Goal: Task Accomplishment & Management: Manage account settings

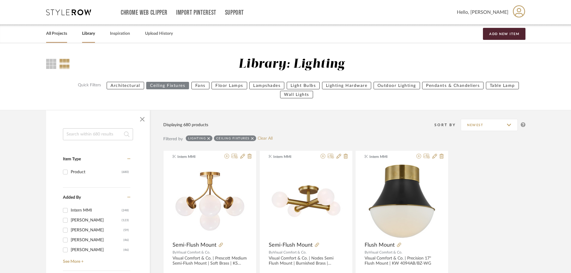
click at [57, 32] on link "All Projects" at bounding box center [56, 34] width 21 height 8
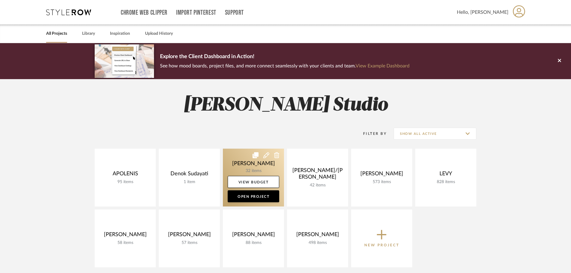
click at [244, 165] on link at bounding box center [253, 178] width 61 height 58
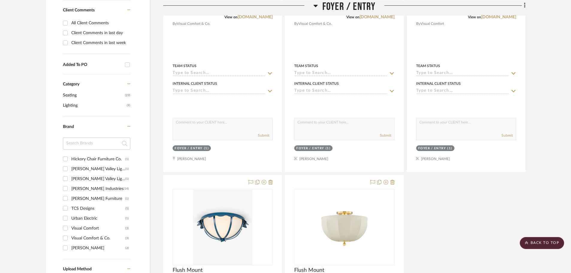
scroll to position [329, 0]
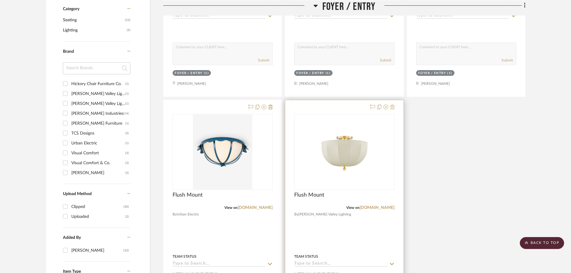
click at [393, 107] on icon at bounding box center [392, 106] width 4 height 5
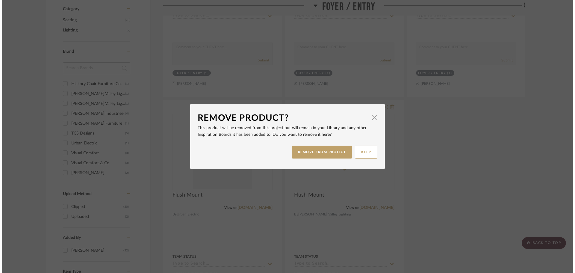
scroll to position [0, 0]
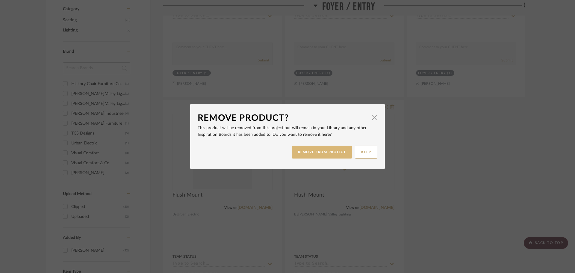
click at [325, 150] on button "REMOVE FROM PROJECT" at bounding box center [322, 152] width 60 height 13
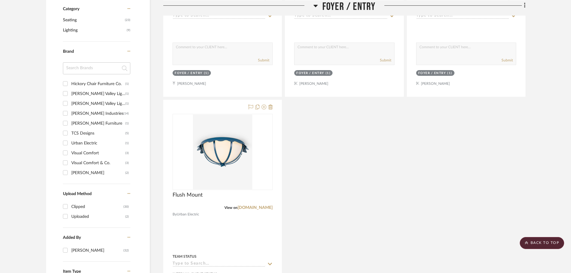
scroll to position [240, 0]
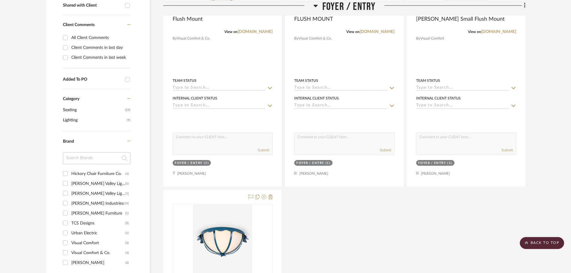
click at [74, 119] on span "Lighting" at bounding box center [94, 120] width 62 height 10
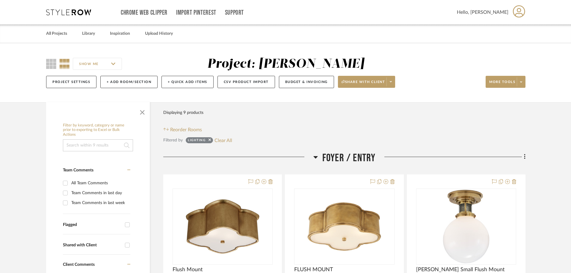
click at [99, 38] on div "All Projects Library Inspiration Upload History" at bounding box center [285, 34] width 496 height 18
click at [95, 36] on link "Library" at bounding box center [88, 34] width 13 height 8
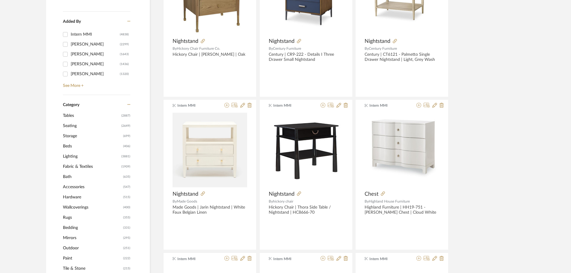
scroll to position [180, 0]
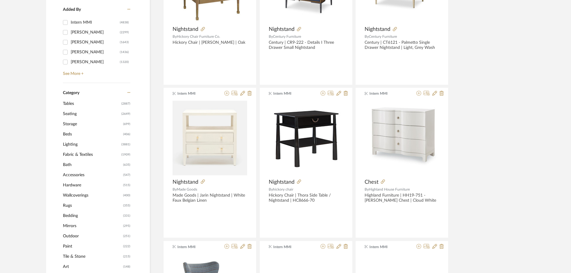
click at [78, 142] on span "Lighting" at bounding box center [91, 144] width 57 height 10
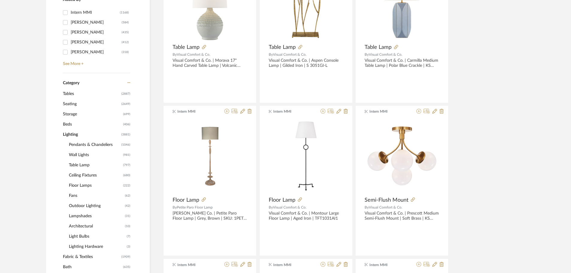
scroll to position [188, 0]
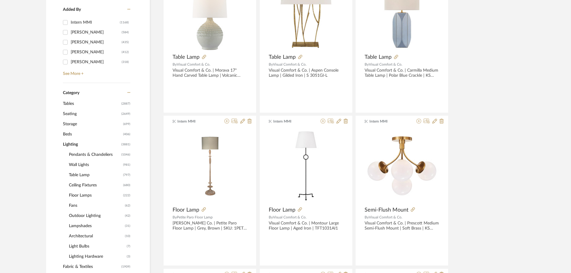
click at [87, 185] on span "Ceiling Fixtures" at bounding box center [95, 185] width 53 height 10
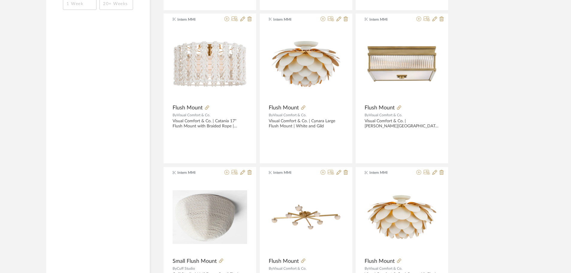
scroll to position [1056, 0]
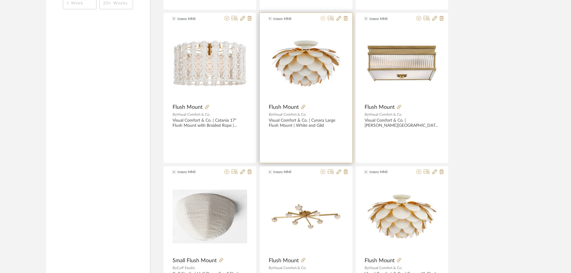
click at [324, 19] on icon at bounding box center [322, 18] width 5 height 5
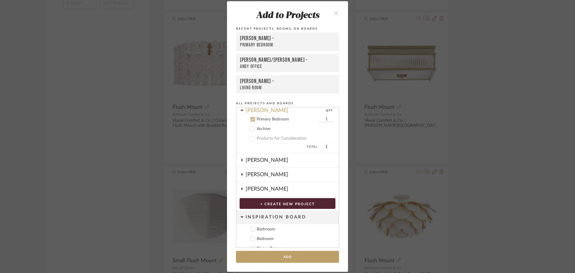
scroll to position [104, 0]
click at [259, 116] on div "Primary Bedroom" at bounding box center [287, 118] width 61 height 5
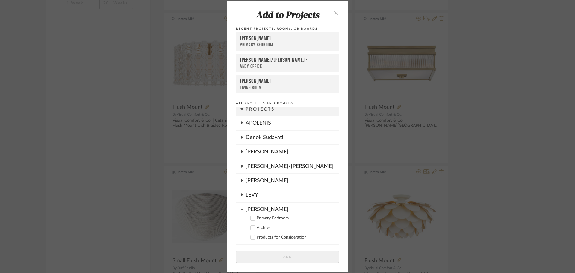
scroll to position [0, 0]
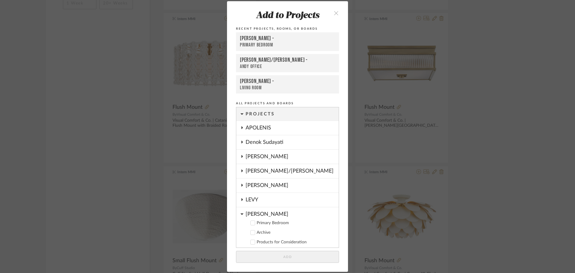
click at [241, 159] on fa-icon at bounding box center [241, 156] width 3 height 5
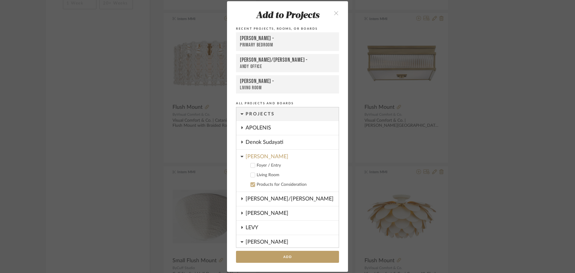
click at [252, 175] on icon at bounding box center [253, 175] width 4 height 4
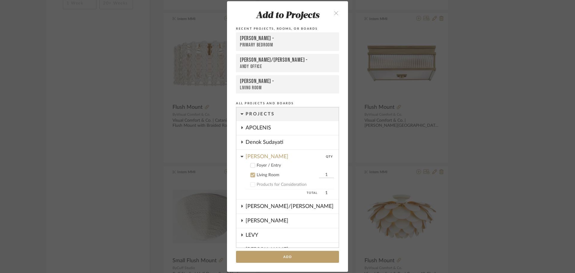
click at [251, 167] on icon at bounding box center [253, 165] width 4 height 4
click at [251, 174] on icon at bounding box center [253, 175] width 4 height 4
click at [307, 256] on button "Add" at bounding box center [287, 257] width 103 height 12
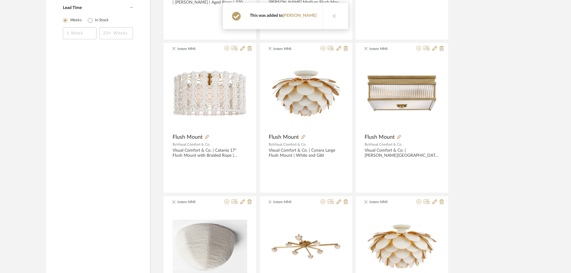
click at [533, 121] on div "Item Type Product (680) Added By Intern MMI (248) [PERSON_NAME] (123) [PERSON_N…" at bounding box center [285, 39] width 496 height 1911
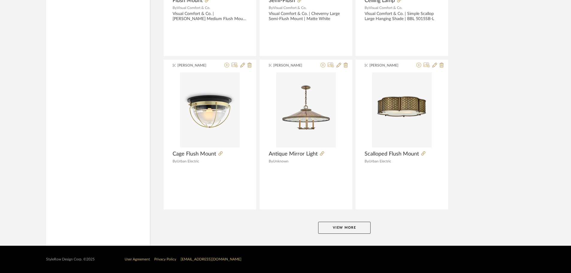
scroll to position [1775, 0]
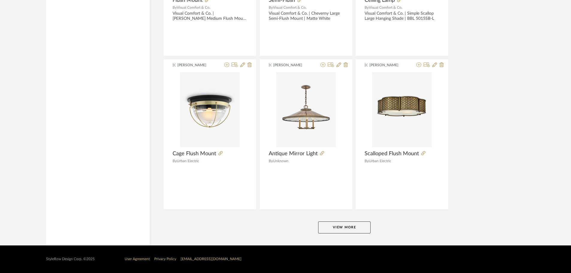
click at [357, 227] on button "View More" at bounding box center [344, 227] width 52 height 12
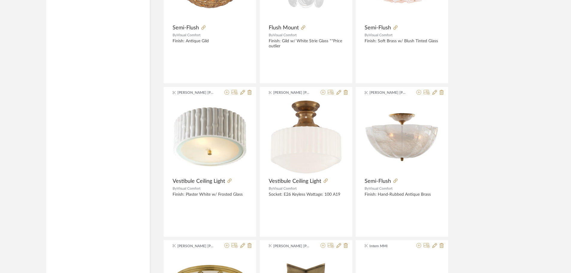
scroll to position [3003, 0]
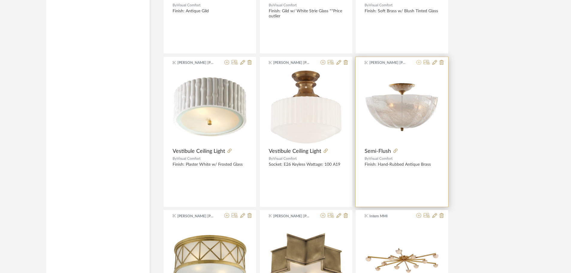
click at [419, 62] on icon at bounding box center [418, 62] width 5 height 5
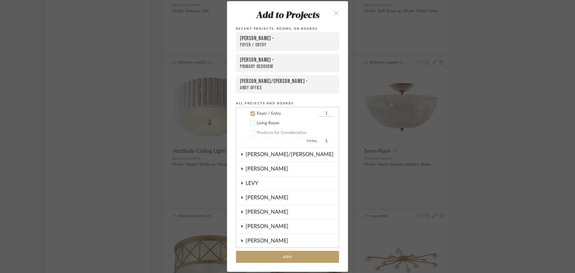
scroll to position [53, 0]
click at [288, 252] on button "Add" at bounding box center [287, 257] width 103 height 12
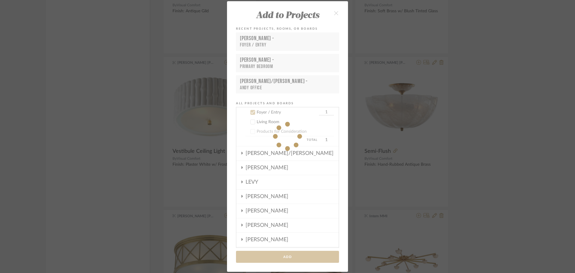
click at [511, 146] on div "Add to Projects Recent Projects, Rooms, or Boards [PERSON_NAME] - Foyer / Entry…" at bounding box center [287, 136] width 575 height 273
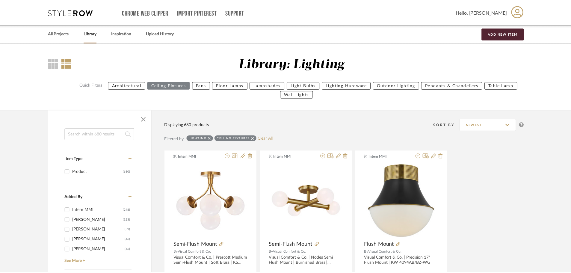
scroll to position [3003, 0]
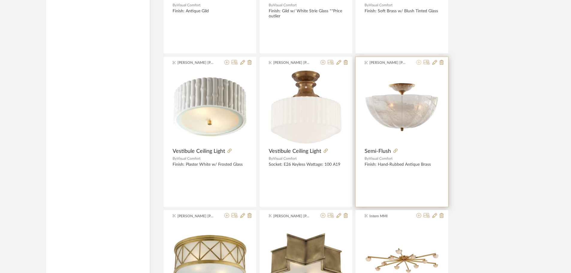
click at [419, 64] on icon at bounding box center [418, 62] width 5 height 5
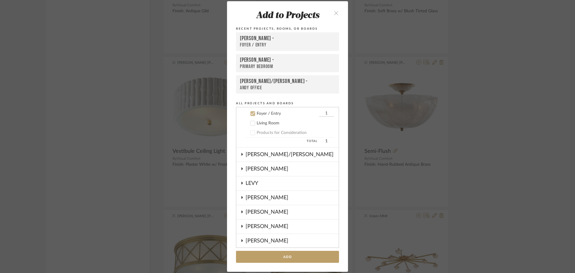
scroll to position [53, 0]
click at [334, 13] on icon "close" at bounding box center [336, 12] width 5 height 5
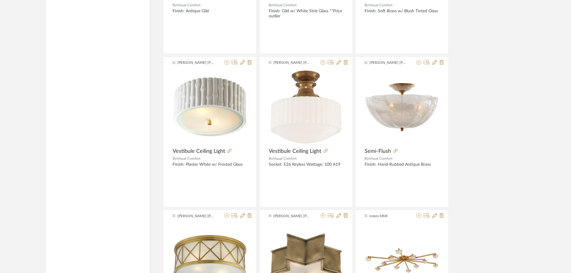
drag, startPoint x: 555, startPoint y: 113, endPoint x: 551, endPoint y: 114, distance: 4.8
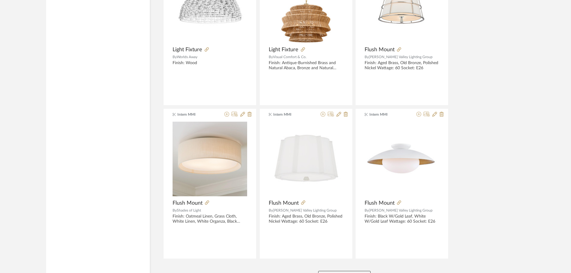
scroll to position [3602, 0]
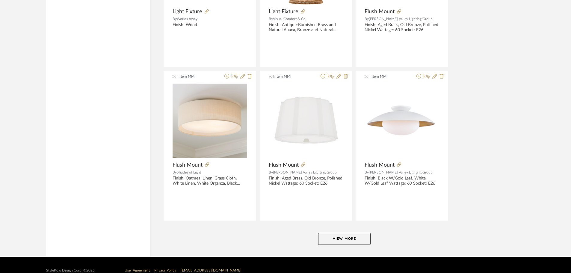
click at [349, 239] on button "View More" at bounding box center [344, 239] width 52 height 12
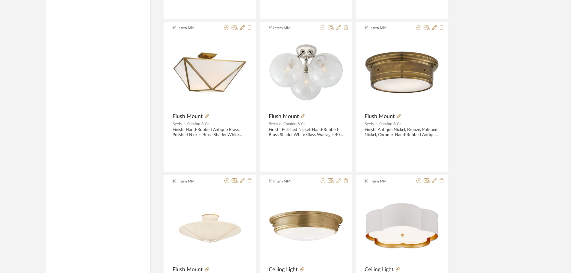
scroll to position [3961, 0]
